Goal: Navigation & Orientation: Go to known website

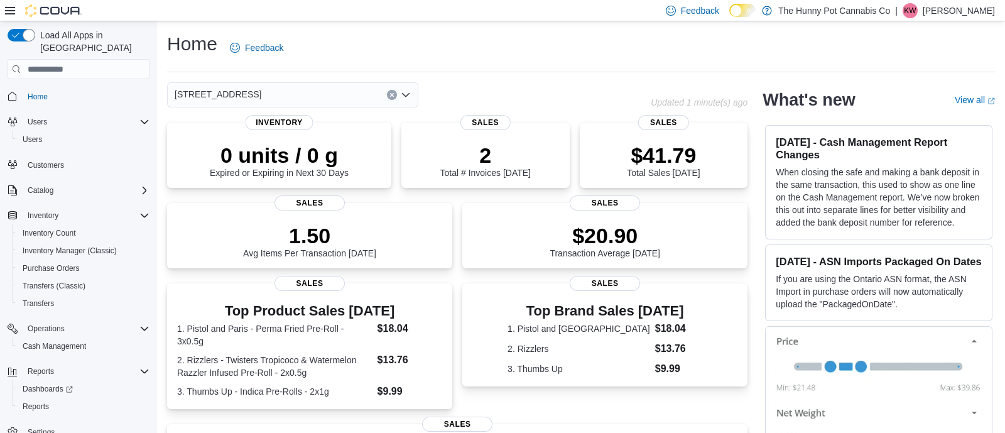
click at [978, 14] on p "Kali Wehlann" at bounding box center [959, 10] width 72 height 15
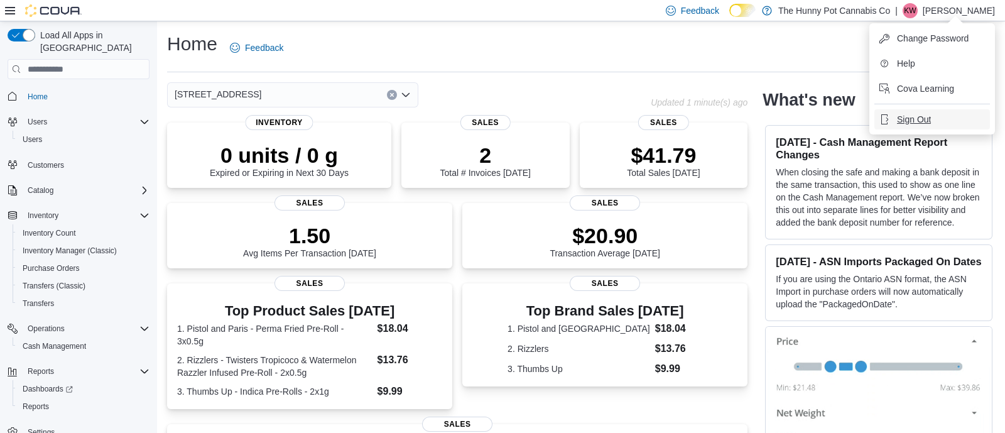
click at [918, 124] on span "Sign Out" at bounding box center [914, 119] width 34 height 13
